Goal: Task Accomplishment & Management: Manage account settings

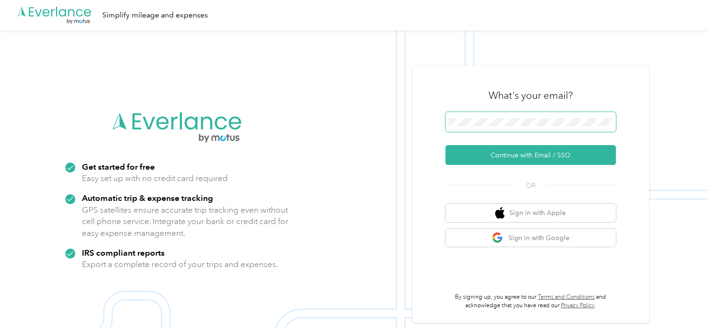
click at [539, 129] on span at bounding box center [530, 122] width 170 height 20
click at [531, 127] on span at bounding box center [530, 122] width 170 height 20
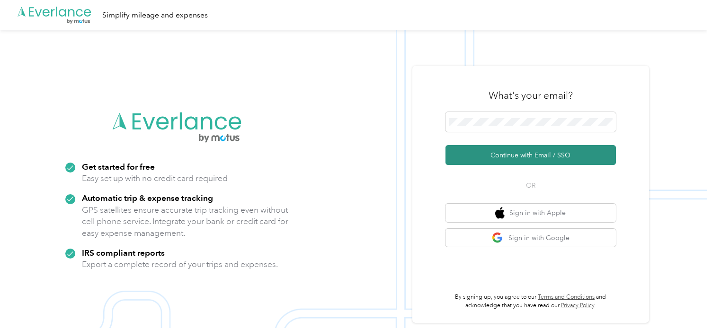
click at [551, 155] on button "Continue with Email / SSO" at bounding box center [530, 155] width 170 height 20
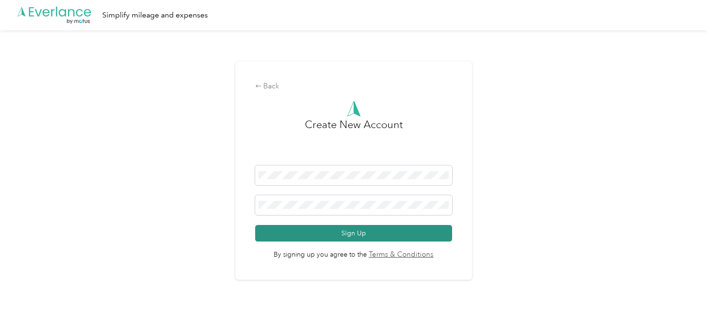
click at [355, 236] on button "Sign Up" at bounding box center [353, 233] width 197 height 17
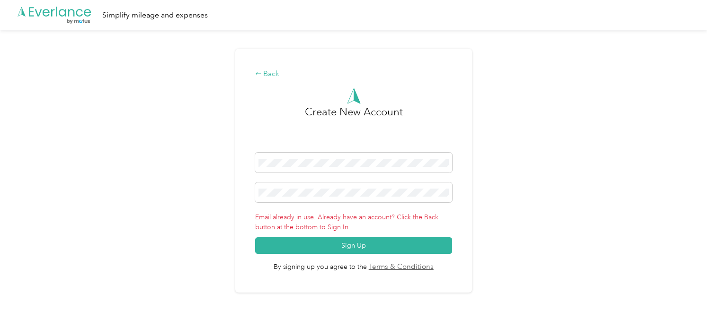
click at [274, 72] on div "Back" at bounding box center [353, 74] width 197 height 11
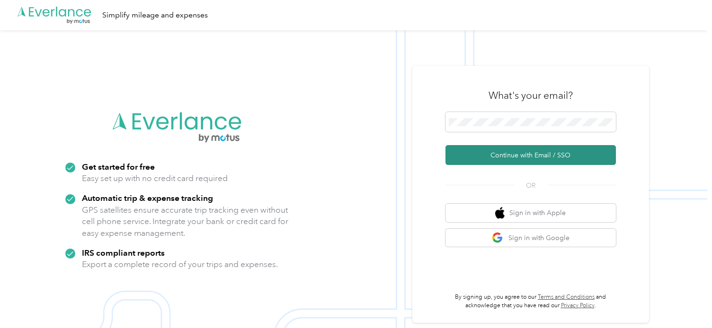
click at [528, 154] on button "Continue with Email / SSO" at bounding box center [530, 155] width 170 height 20
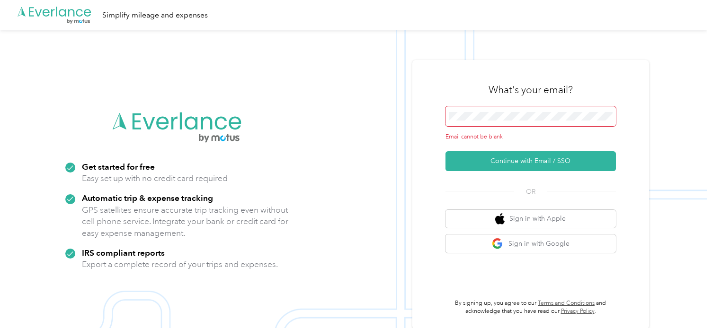
click at [497, 119] on form "Email cannot be blank Continue with Email / SSO" at bounding box center [530, 138] width 170 height 65
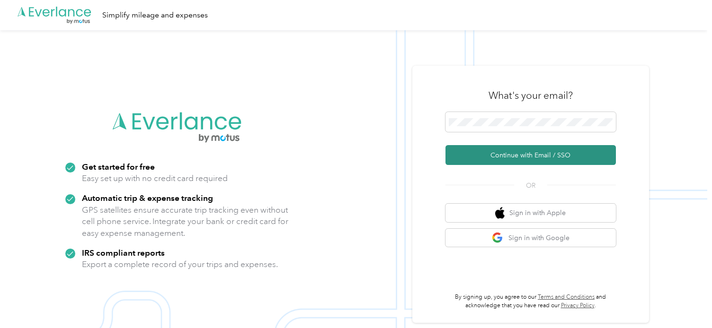
click at [557, 151] on button "Continue with Email / SSO" at bounding box center [530, 155] width 170 height 20
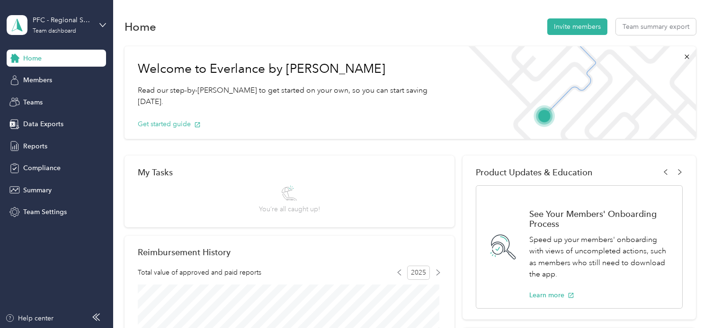
click at [62, 60] on div "Home" at bounding box center [56, 58] width 99 height 17
